Goal: Find specific page/section: Find specific page/section

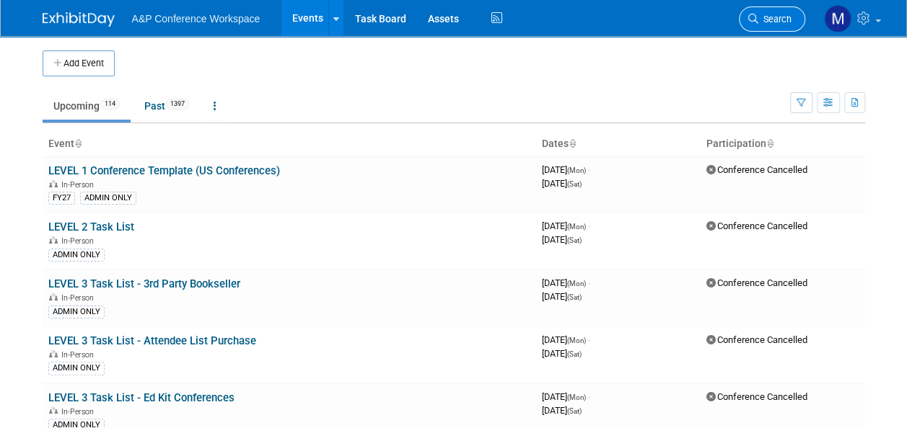
click at [767, 21] on span "Search" at bounding box center [774, 19] width 33 height 11
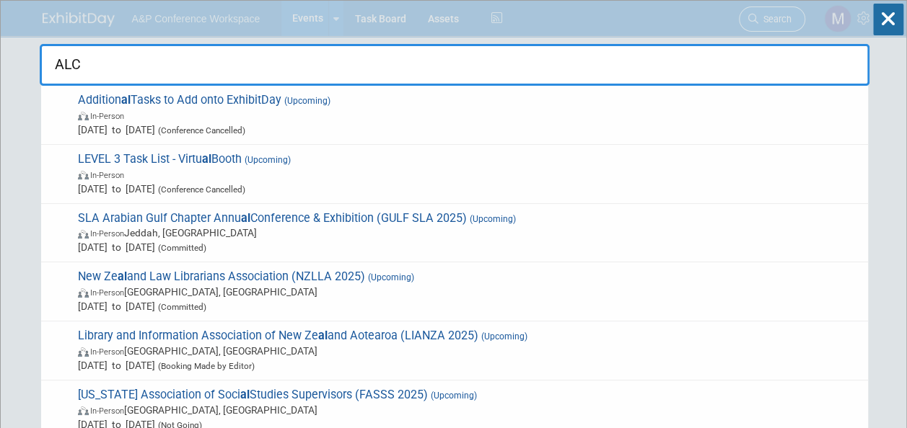
type input "ALCN"
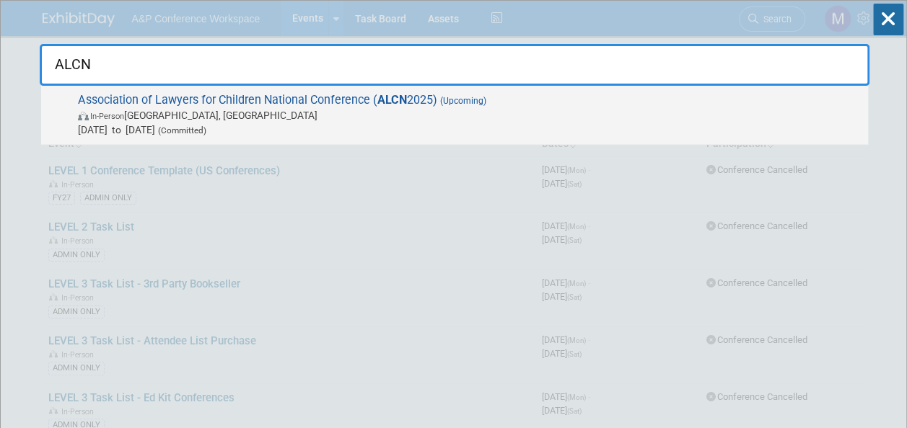
click at [267, 100] on span "Association of Lawyers for Children National Conference ( ALCN 2025) (Upcoming)…" at bounding box center [467, 115] width 787 height 44
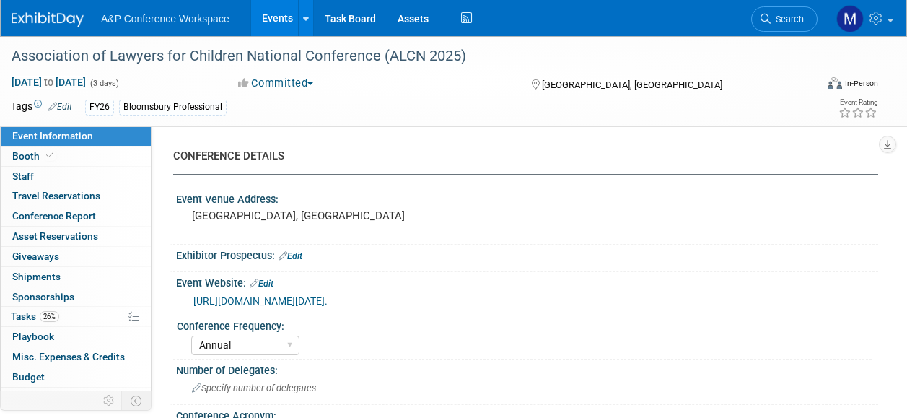
select select "Annual"
select select "Level 2"
select select "In-Person Booth"
select select "Law"
select select "Bloomsbury Professional"
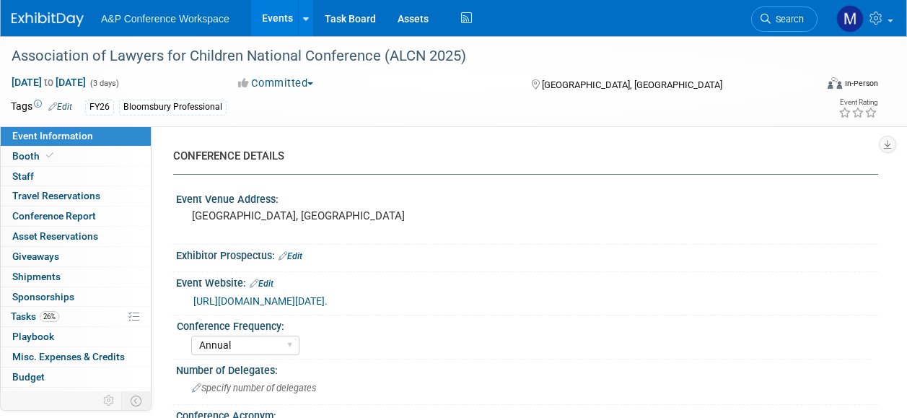
select select "[PERSON_NAME]"
select select "Networking/Commissioning"
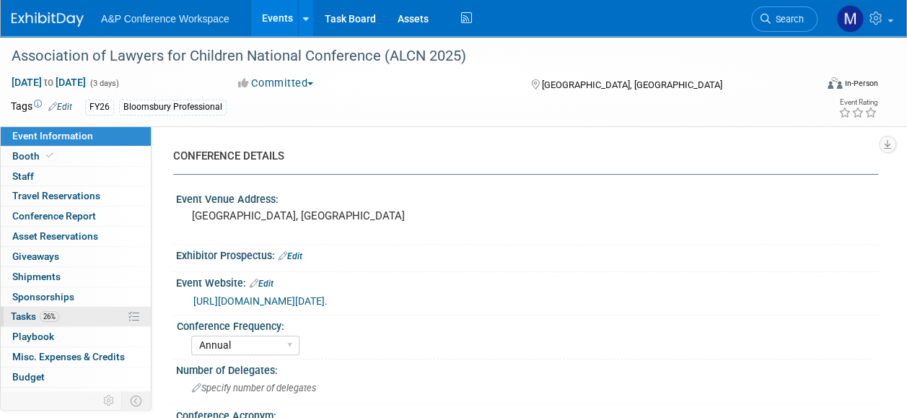
click at [58, 312] on span "26%" at bounding box center [49, 316] width 19 height 11
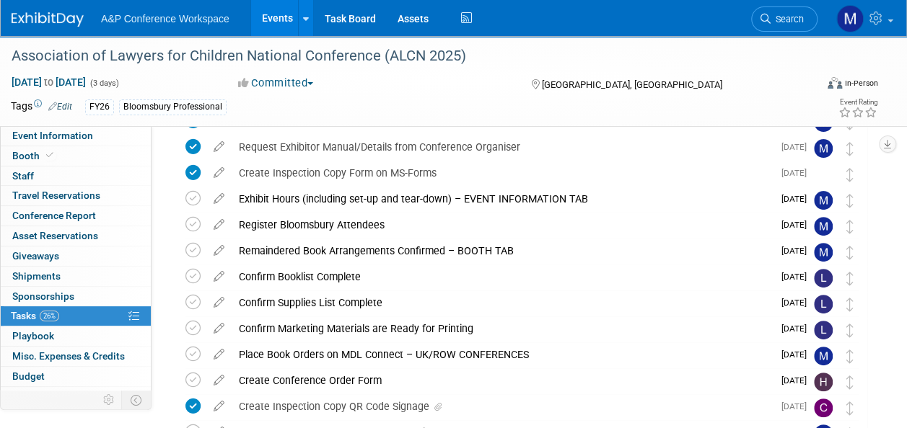
scroll to position [144, 0]
